Goal: Task Accomplishment & Management: Use online tool/utility

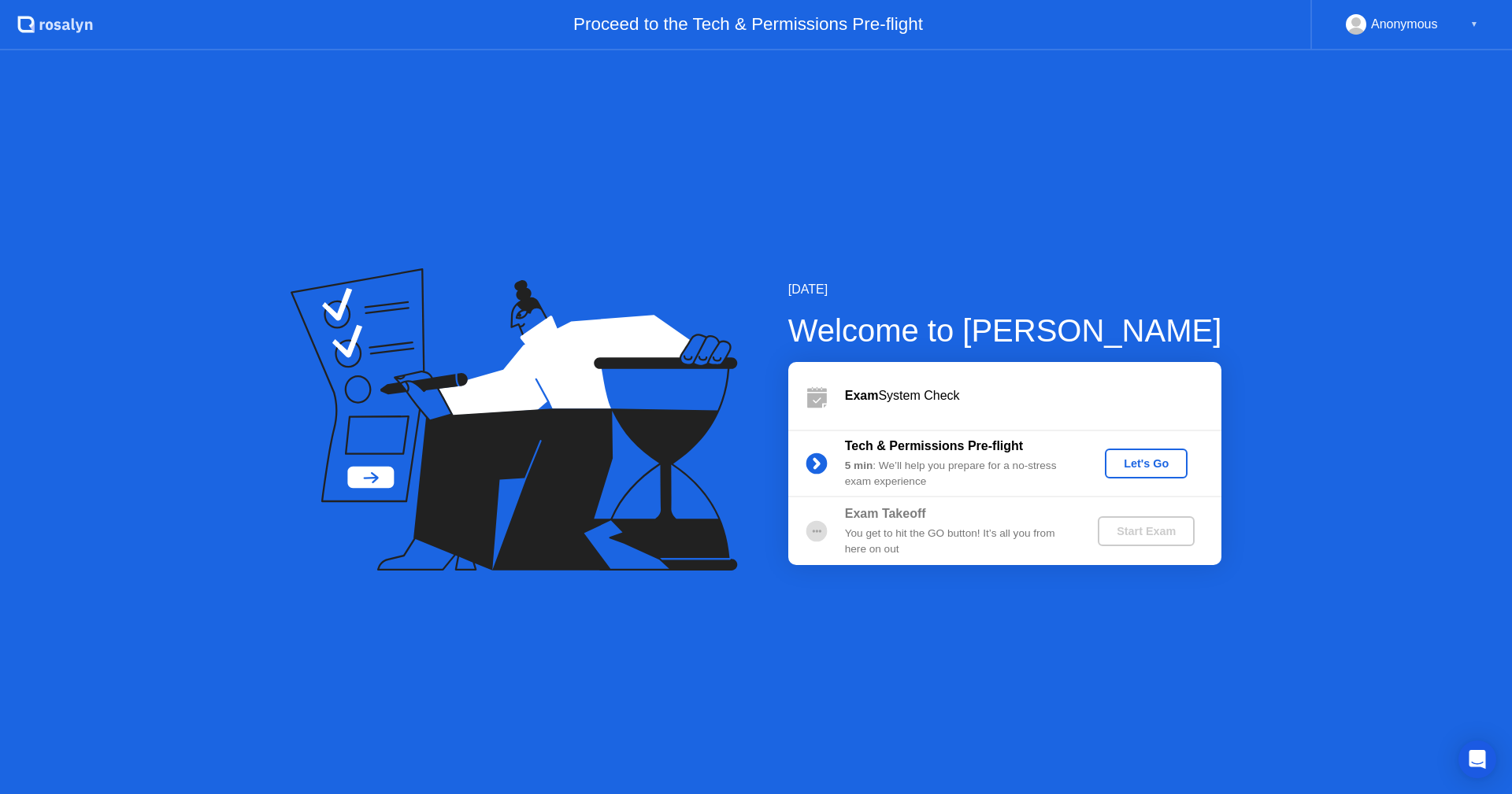
click at [1120, 458] on div "Let's Go" at bounding box center [1146, 463] width 70 height 13
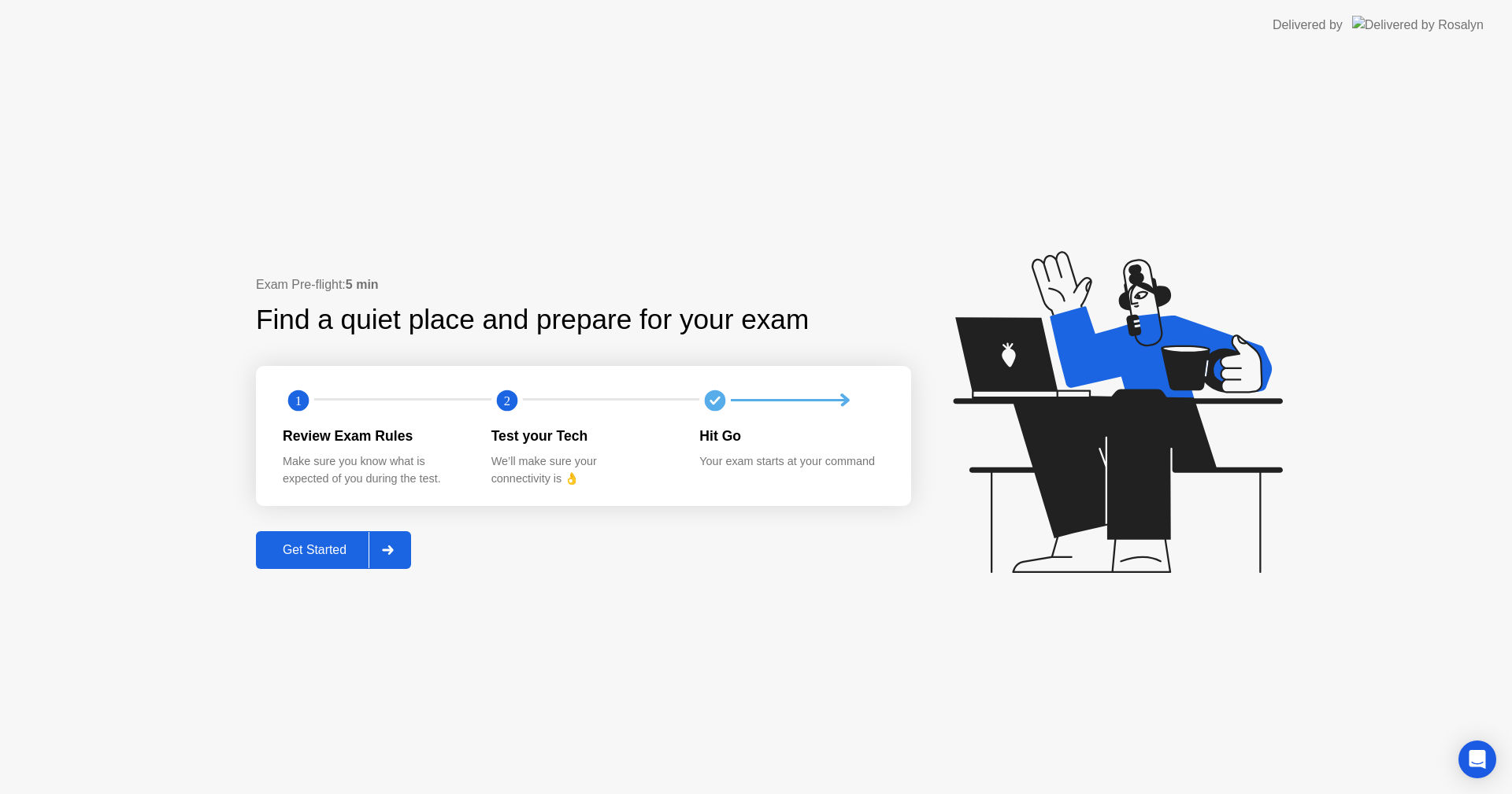
click at [331, 544] on div "Get Started" at bounding box center [314, 550] width 108 height 14
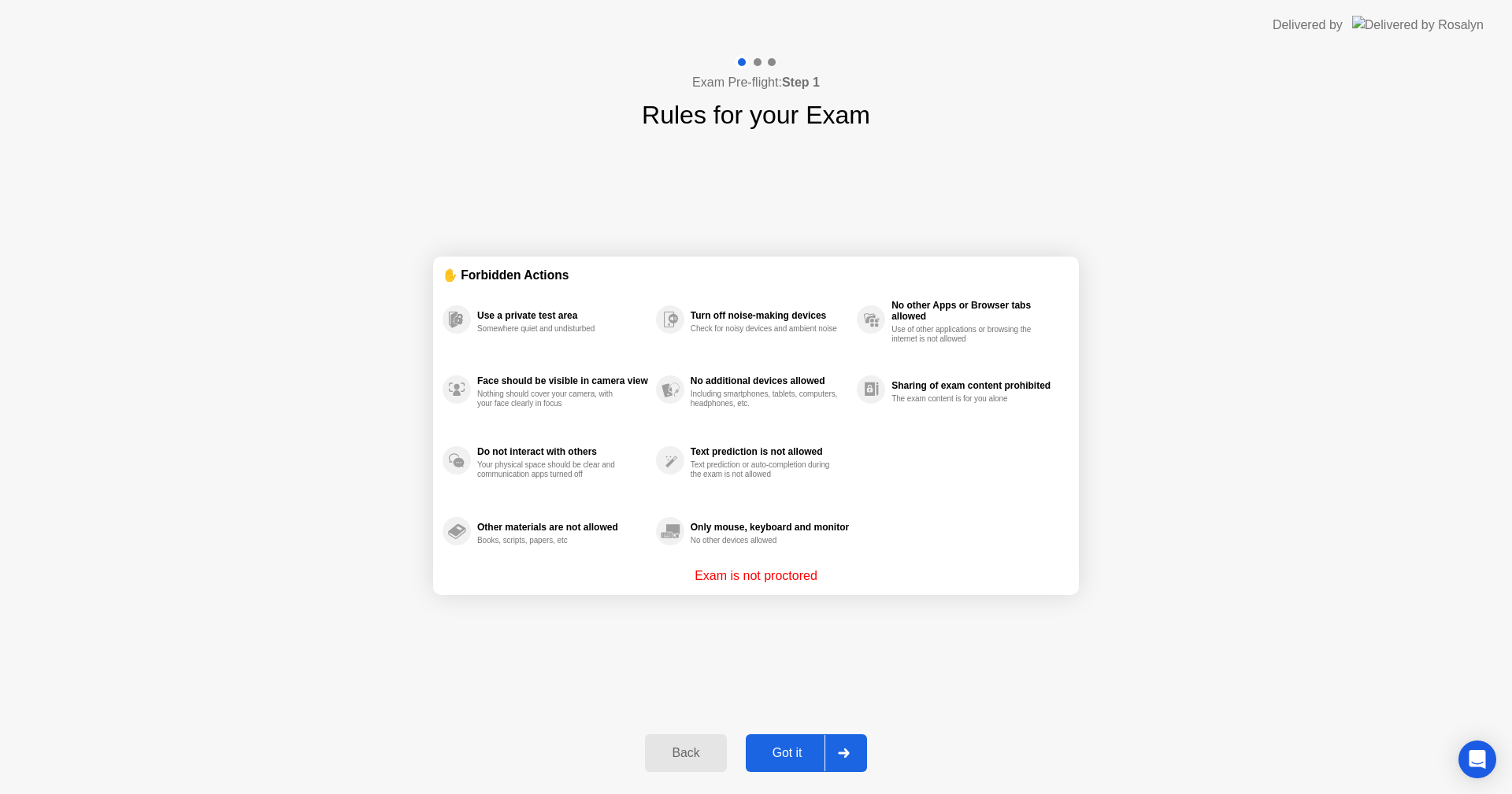
click at [802, 748] on div "Got it" at bounding box center [787, 753] width 74 height 14
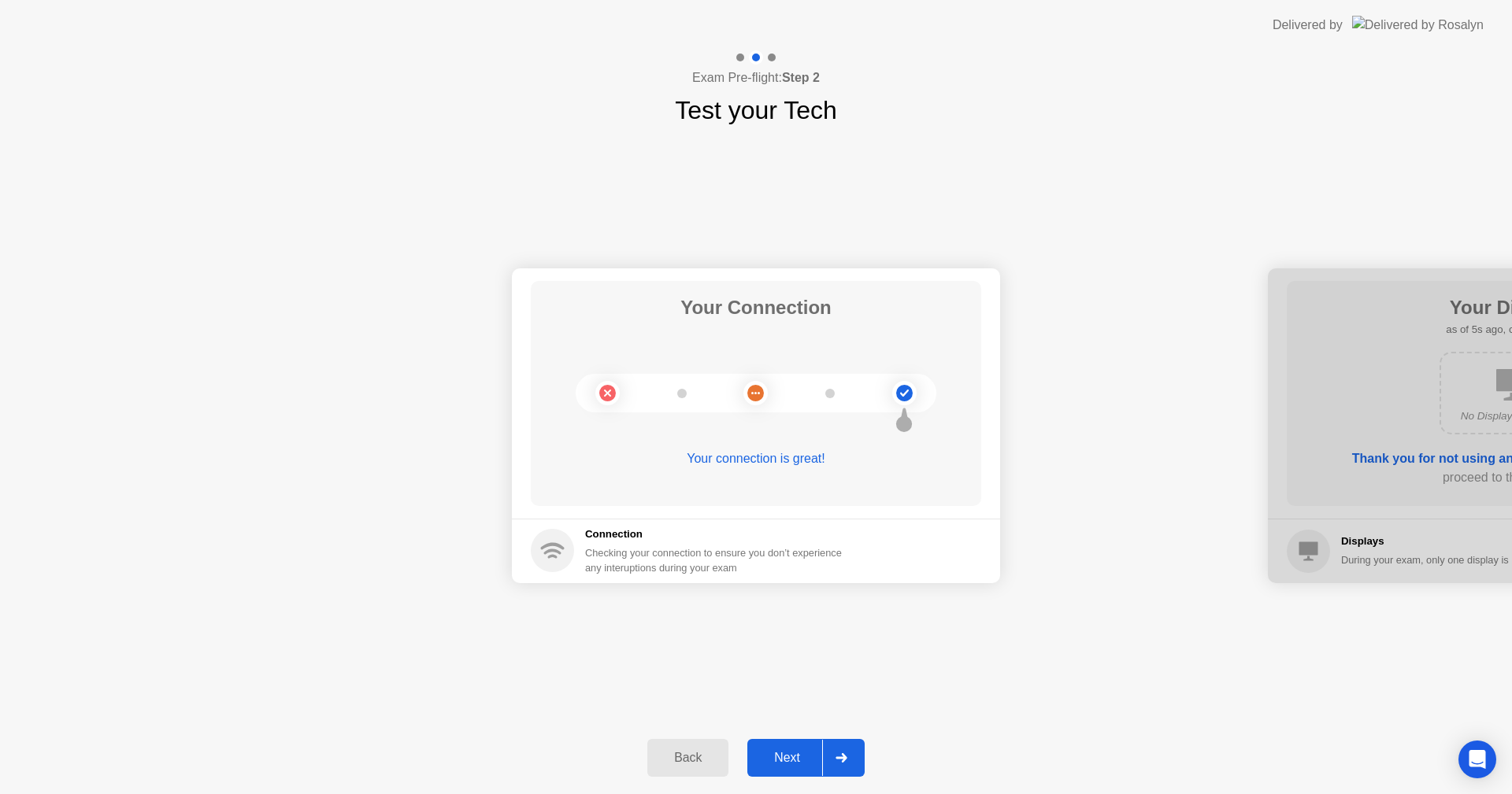
drag, startPoint x: 1292, startPoint y: 586, endPoint x: 1168, endPoint y: 582, distance: 124.1
click at [772, 760] on div "Next" at bounding box center [787, 758] width 70 height 14
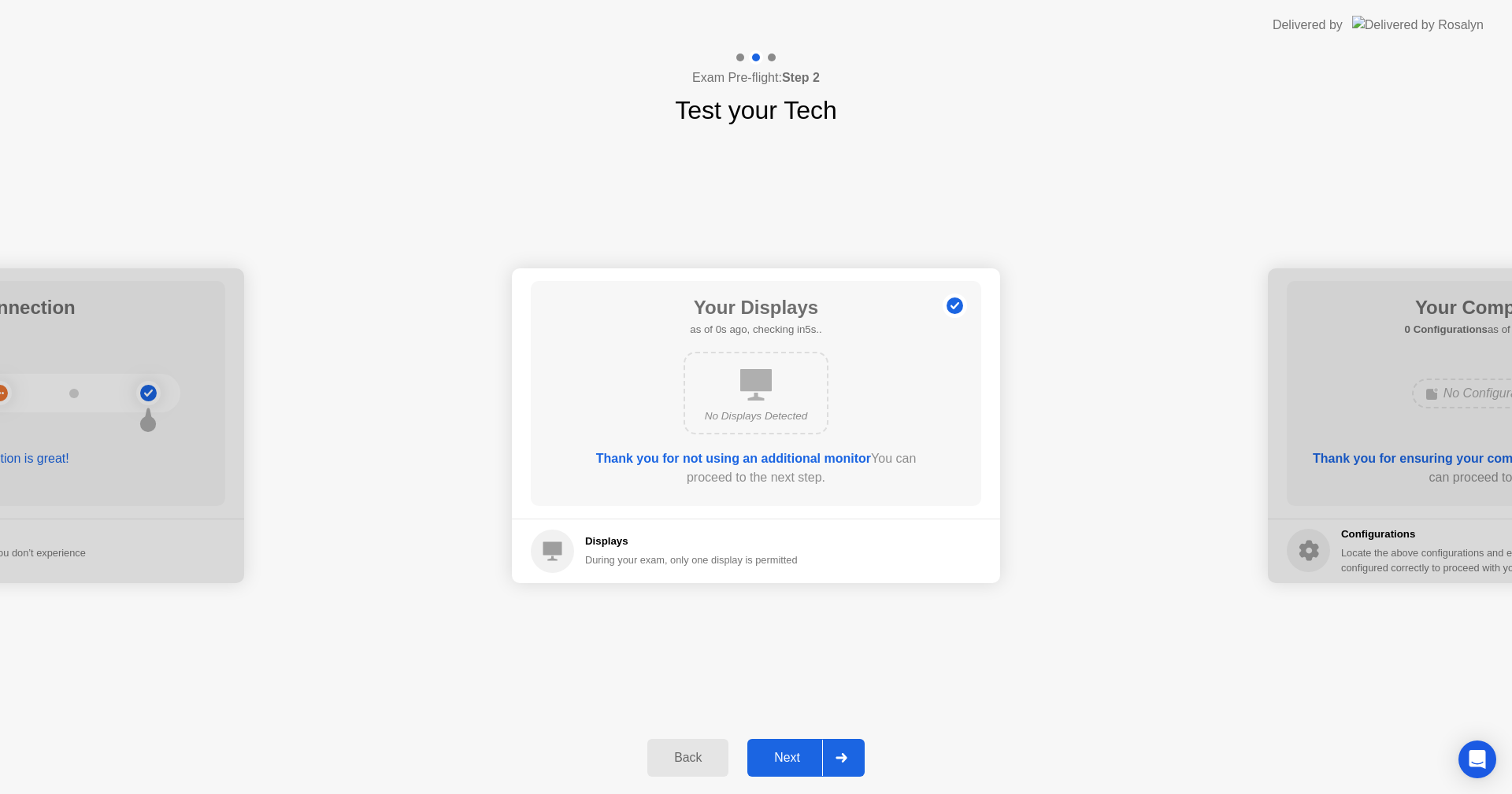
click at [772, 760] on div "Next" at bounding box center [787, 758] width 70 height 14
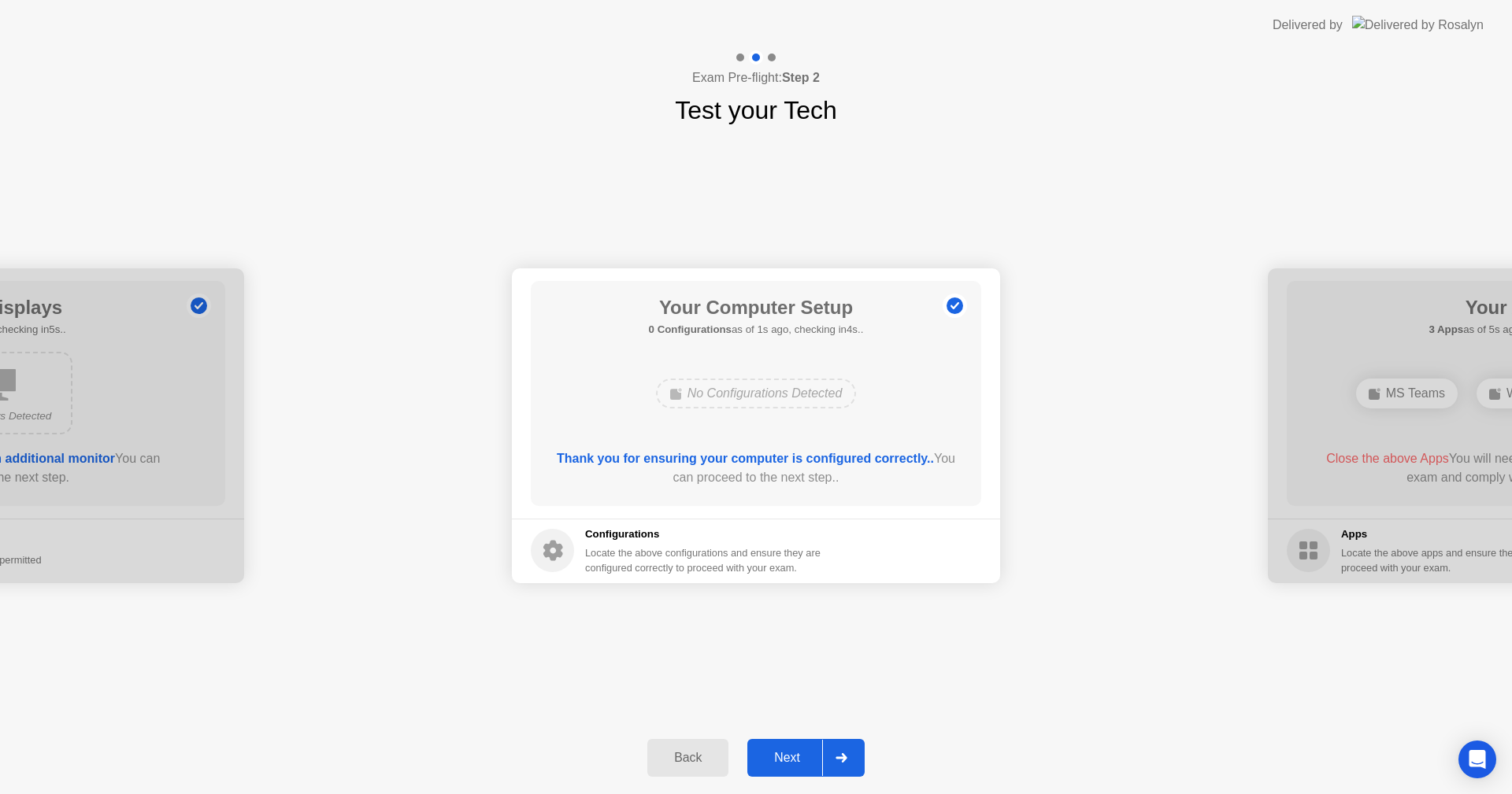
click at [772, 760] on div "Next" at bounding box center [787, 758] width 70 height 14
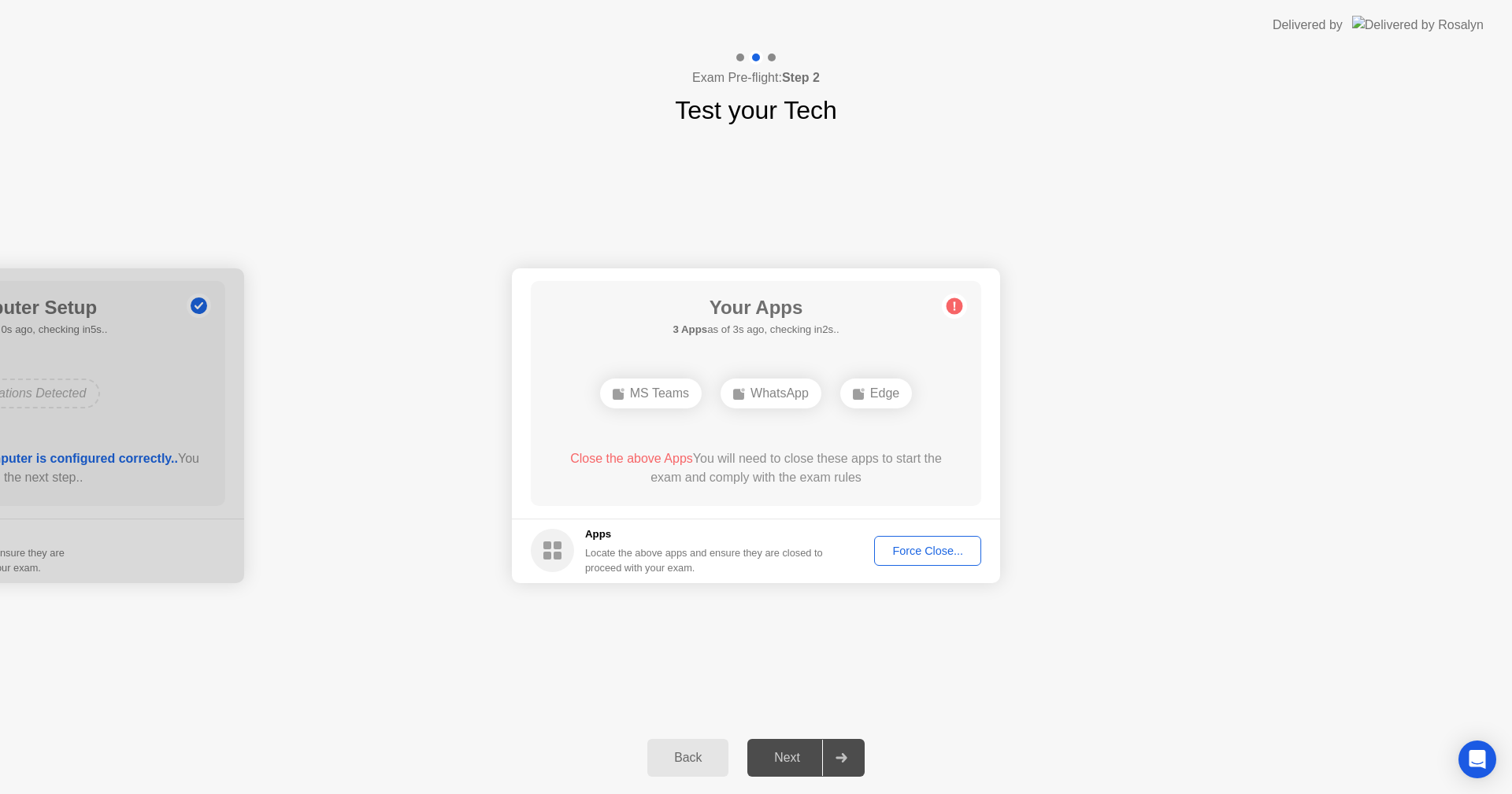
click at [903, 550] on div "Force Close..." at bounding box center [928, 551] width 96 height 13
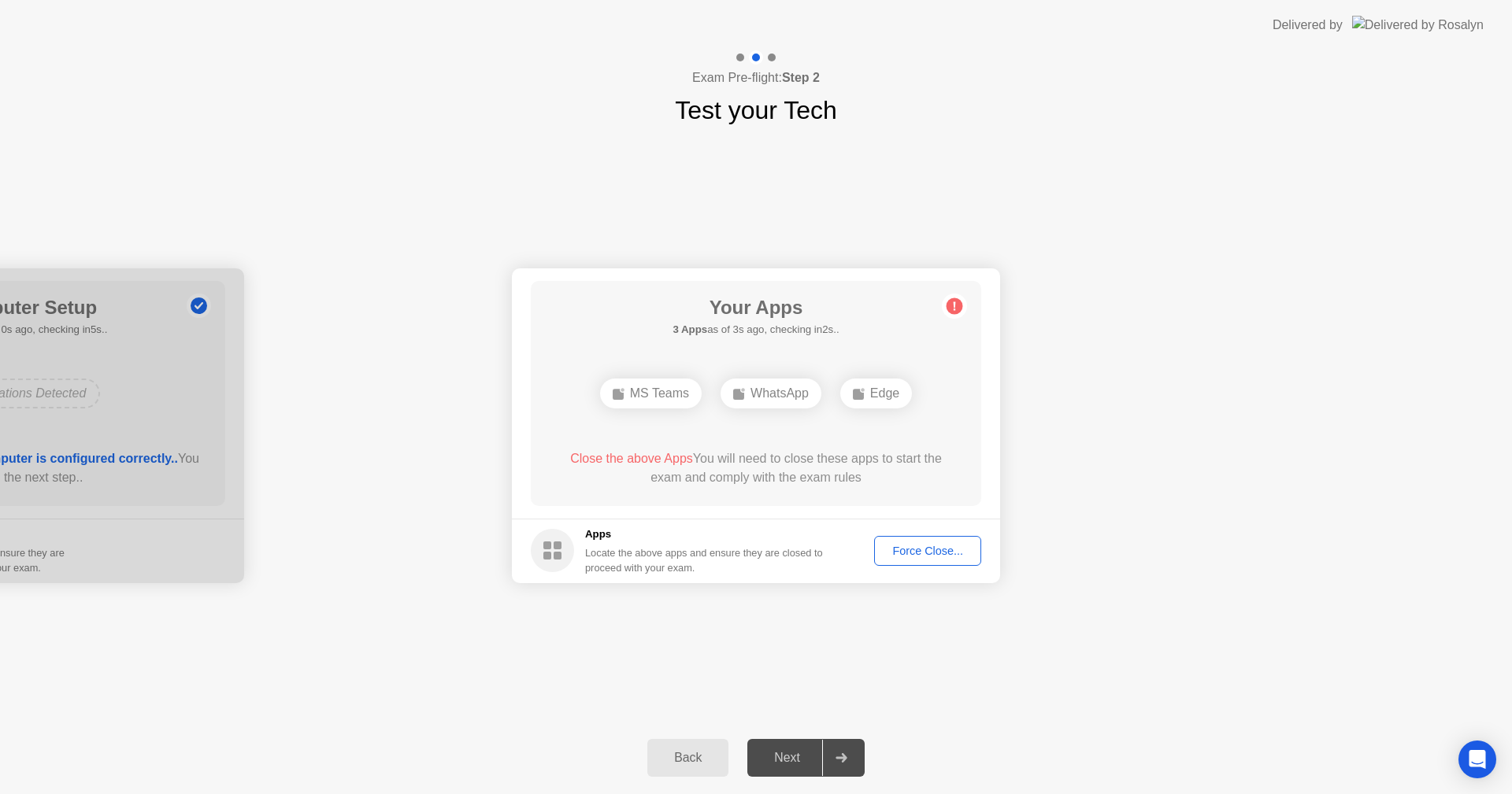
click at [922, 554] on div "Force Close..." at bounding box center [928, 551] width 96 height 13
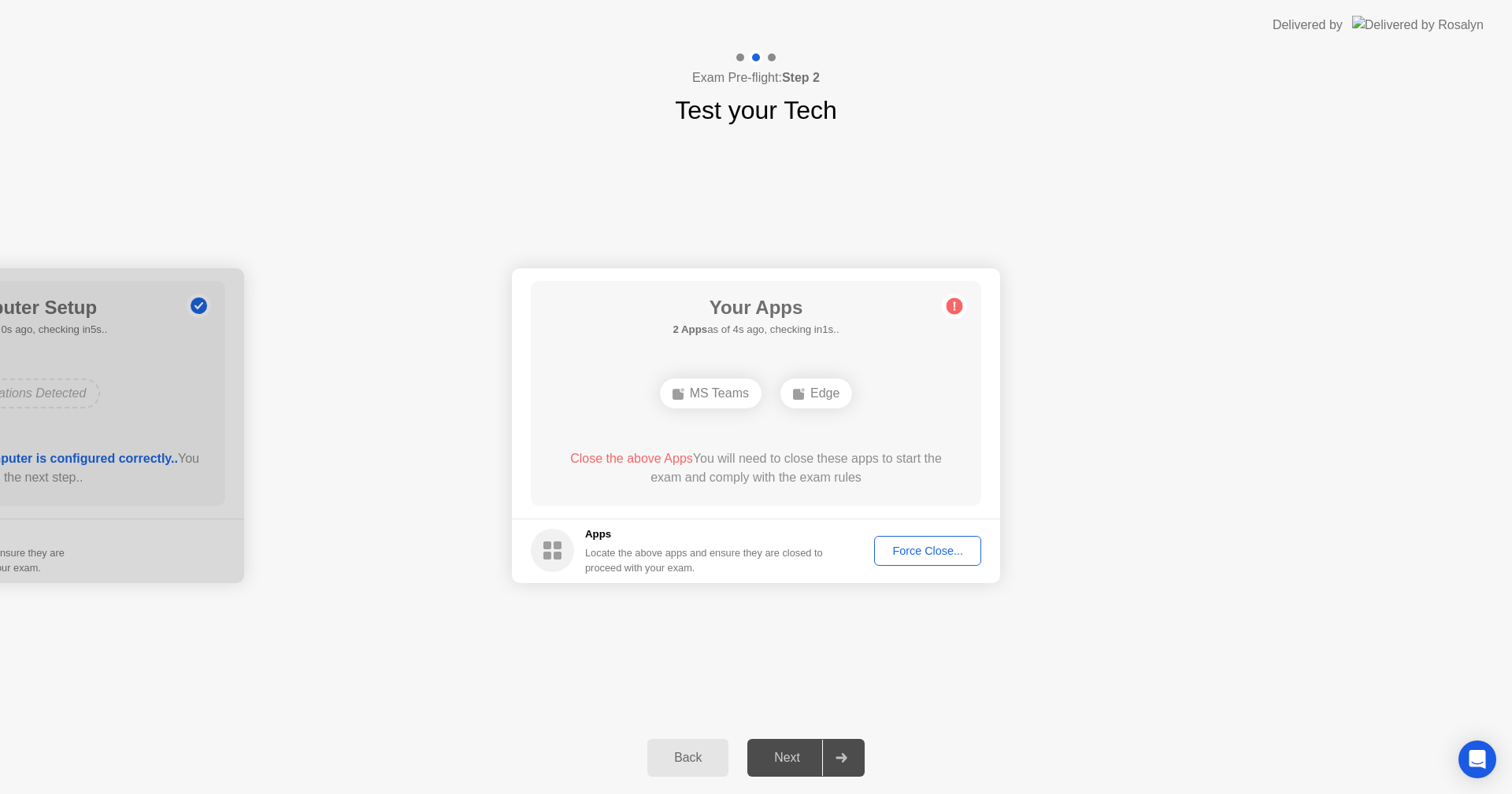
click at [925, 553] on div "Force Close..." at bounding box center [928, 551] width 96 height 13
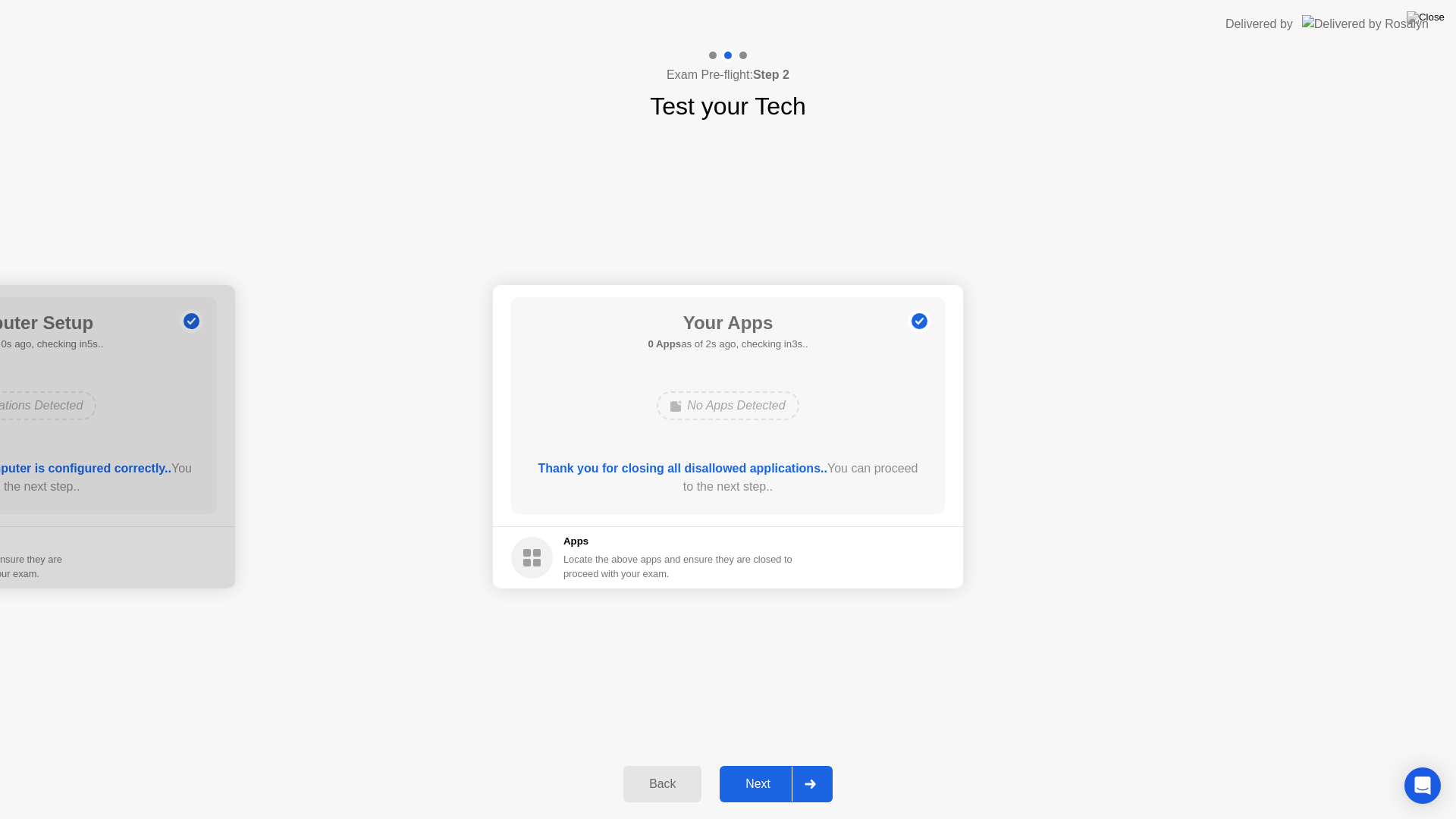
click at [760, 764] on div "Next" at bounding box center [758, 784] width 68 height 14
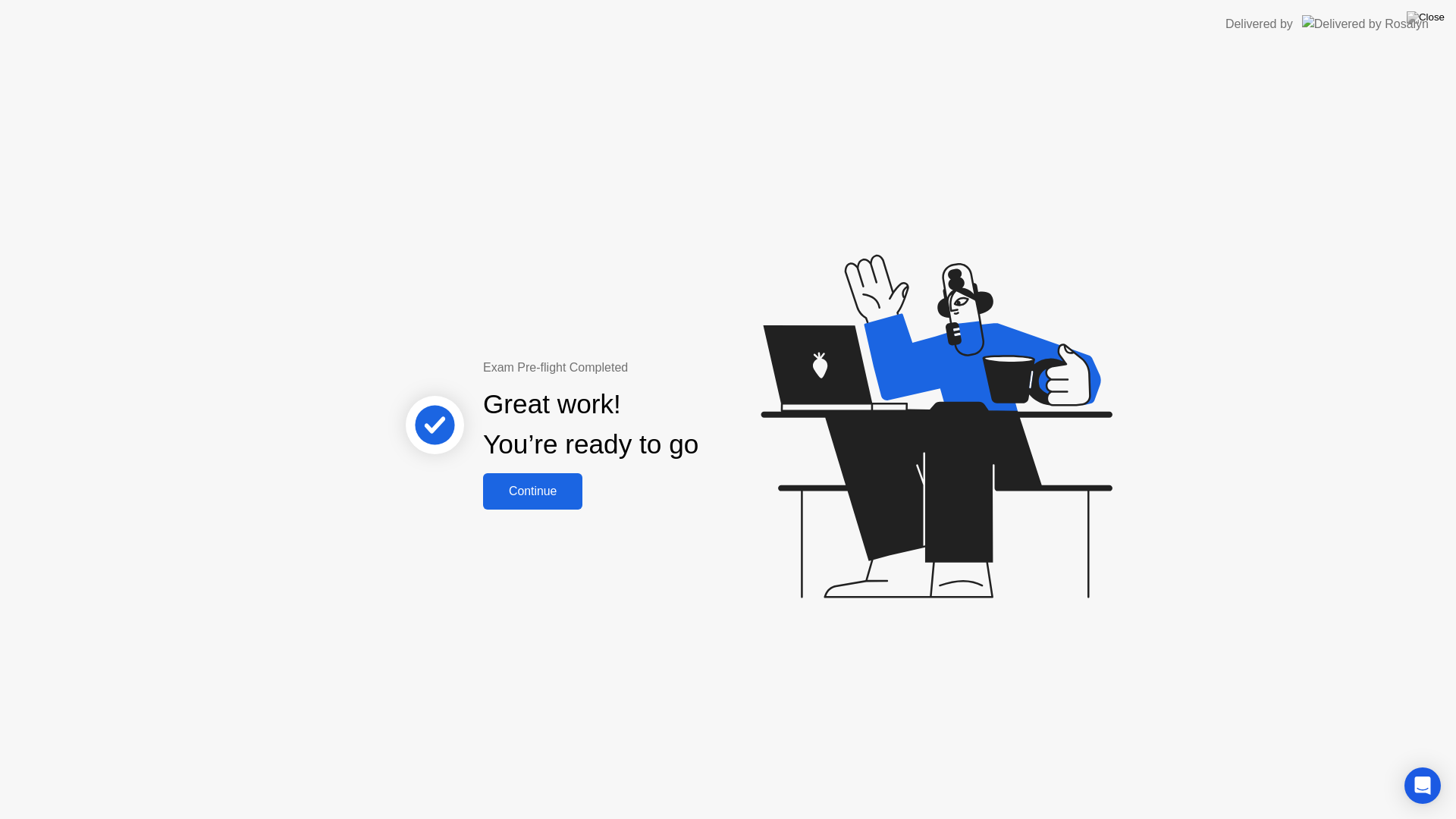
click at [552, 490] on div "Continue" at bounding box center [533, 492] width 90 height 14
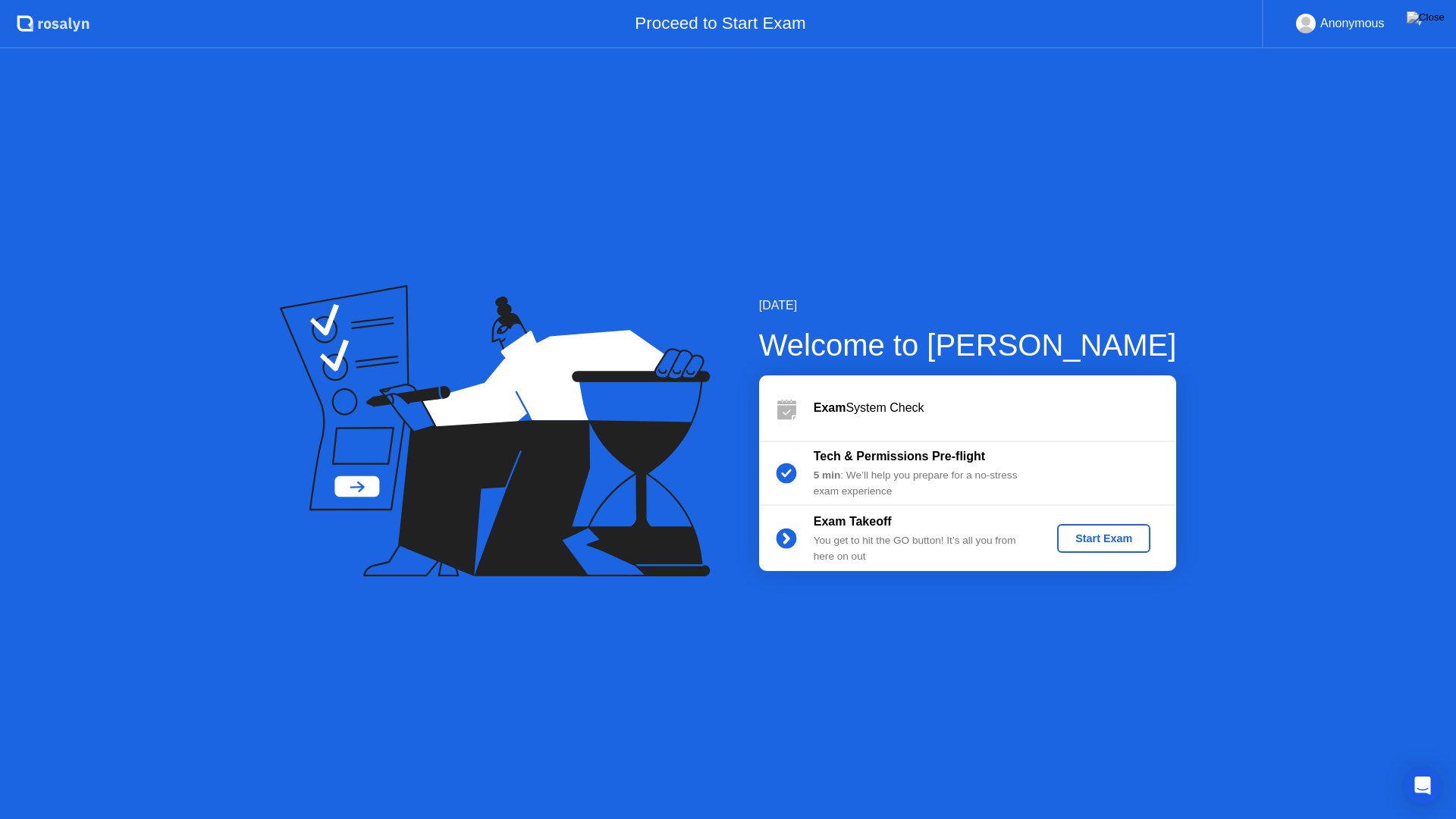
click at [1103, 533] on div "Start Exam" at bounding box center [1103, 539] width 81 height 12
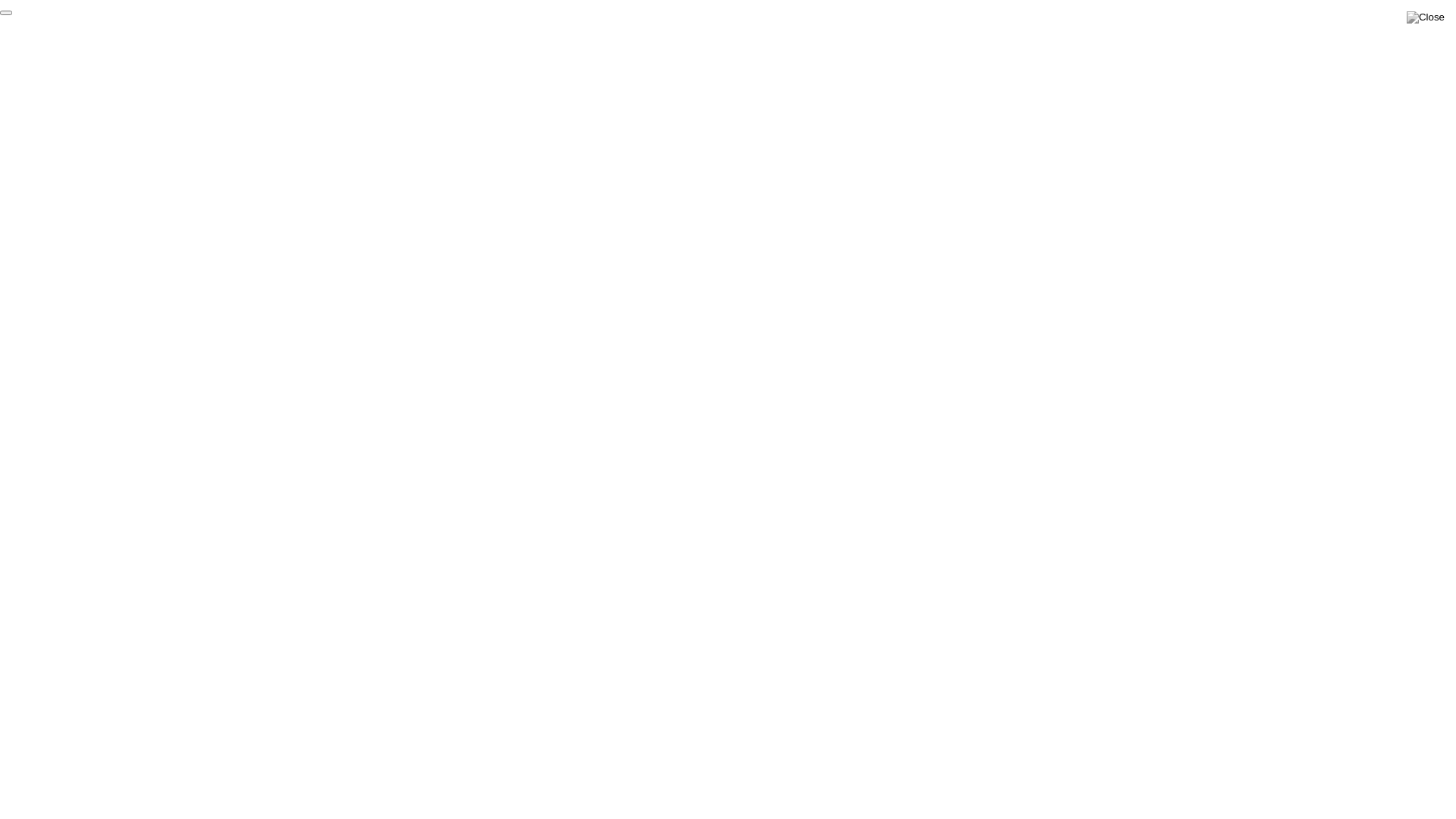
click div "End Proctoring Session"
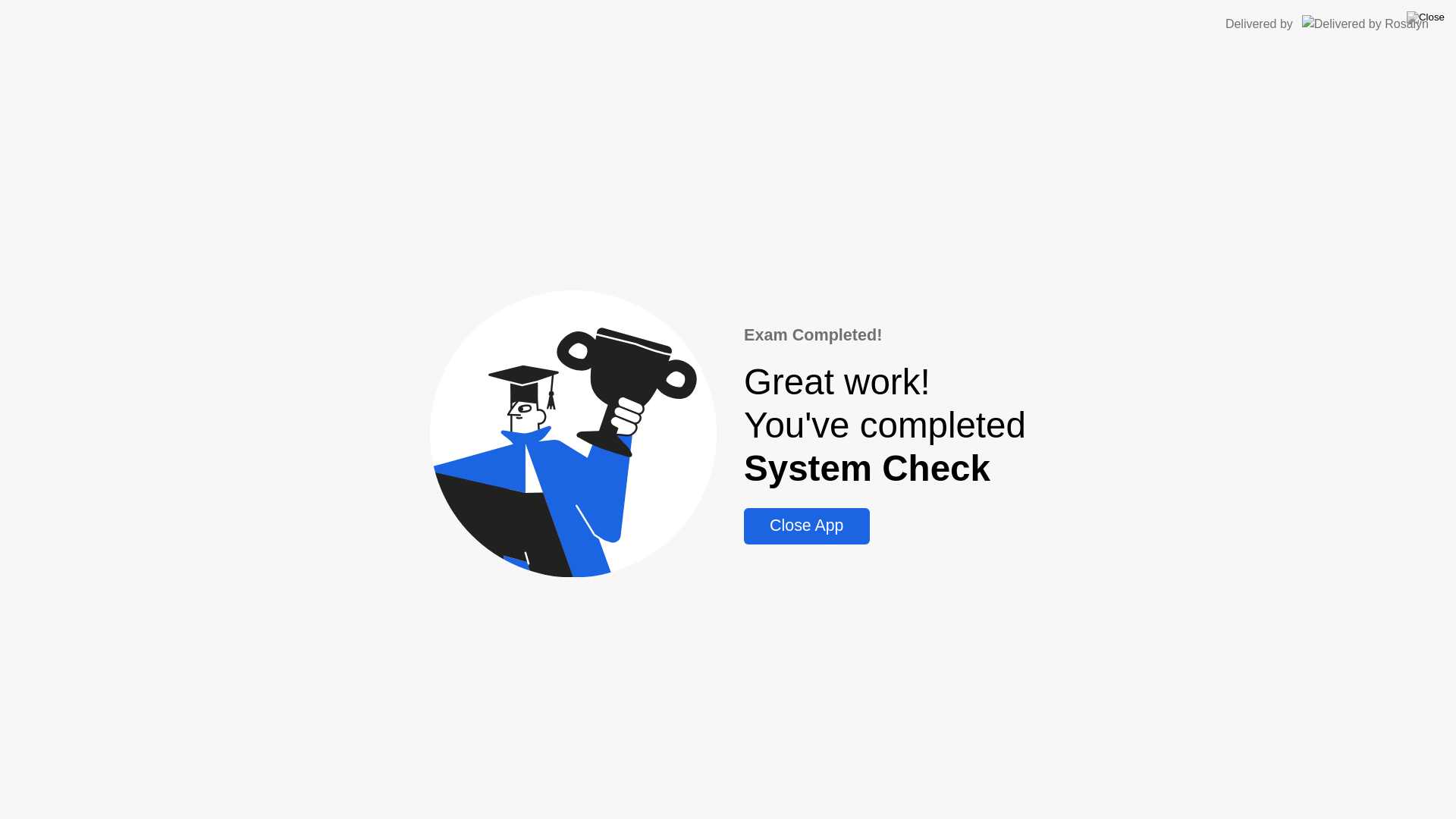
click at [840, 520] on div "Close App" at bounding box center [806, 526] width 116 height 19
